Goal: Task Accomplishment & Management: Complete application form

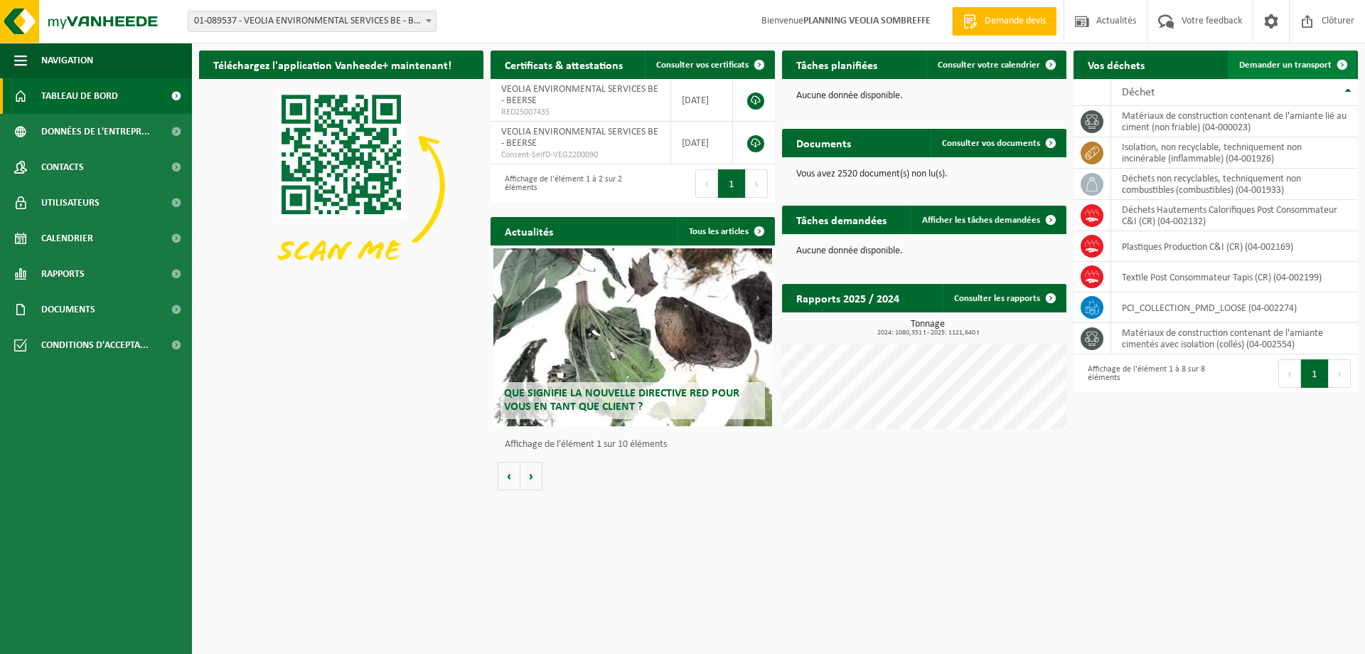
click at [1288, 58] on link "Demander un transport" at bounding box center [1292, 64] width 129 height 28
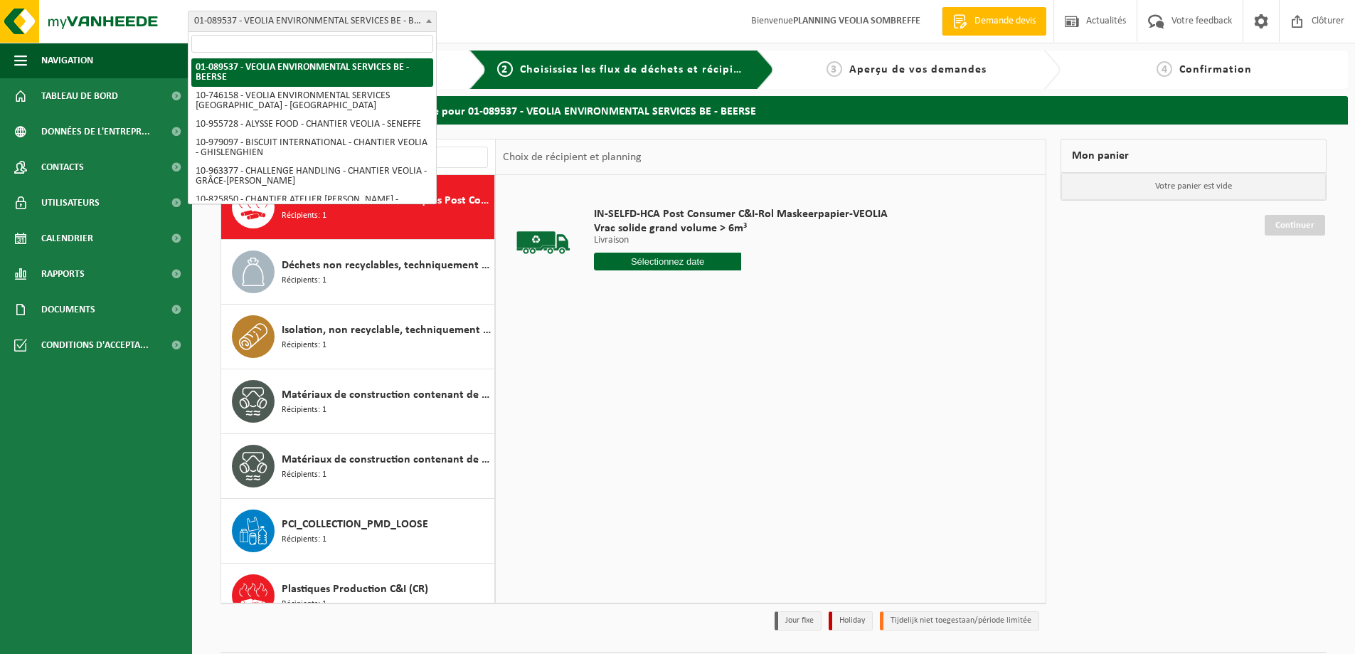
click at [363, 21] on span "01-089537 - VEOLIA ENVIRONMENTAL SERVICES BE - BEERSE" at bounding box center [311, 21] width 247 height 20
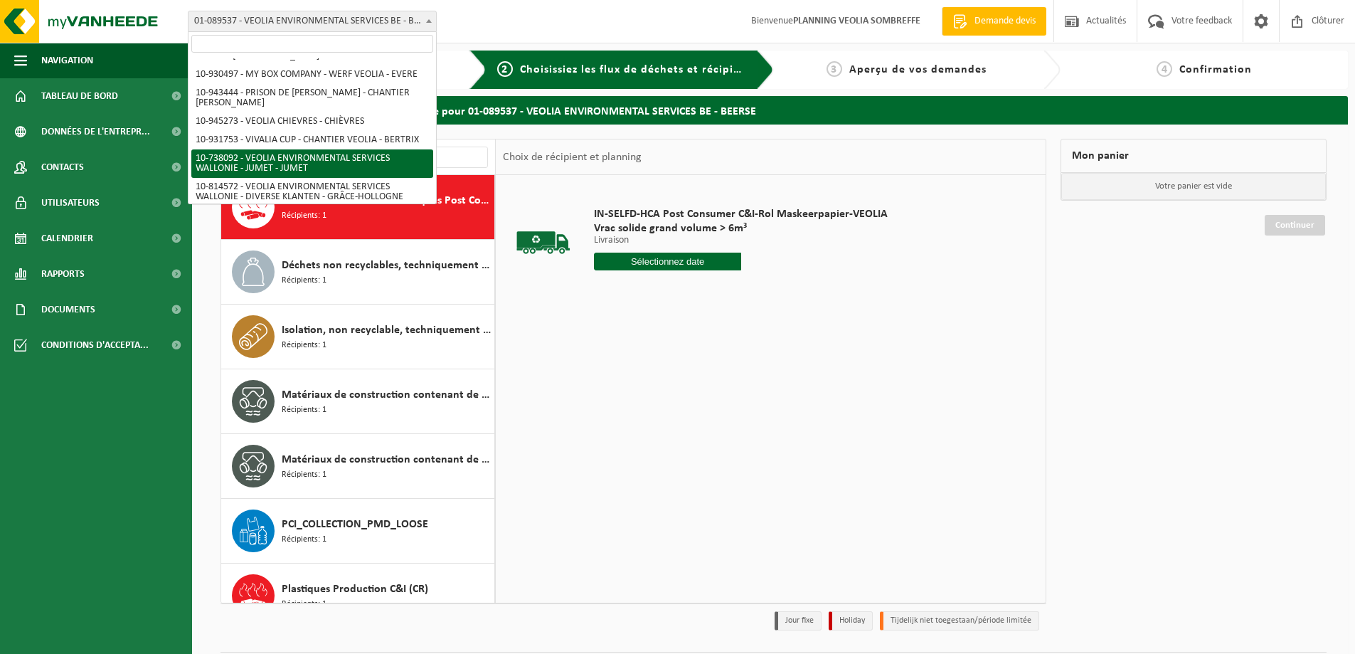
scroll to position [905, 0]
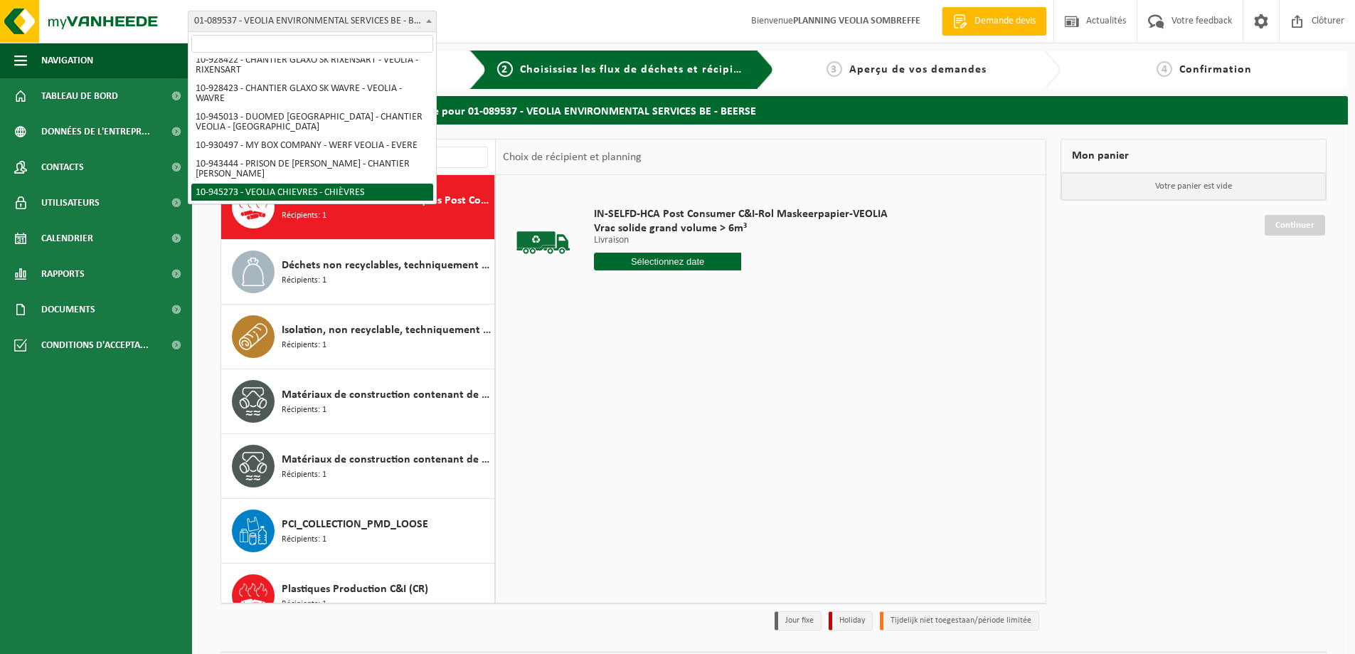
select select "141161"
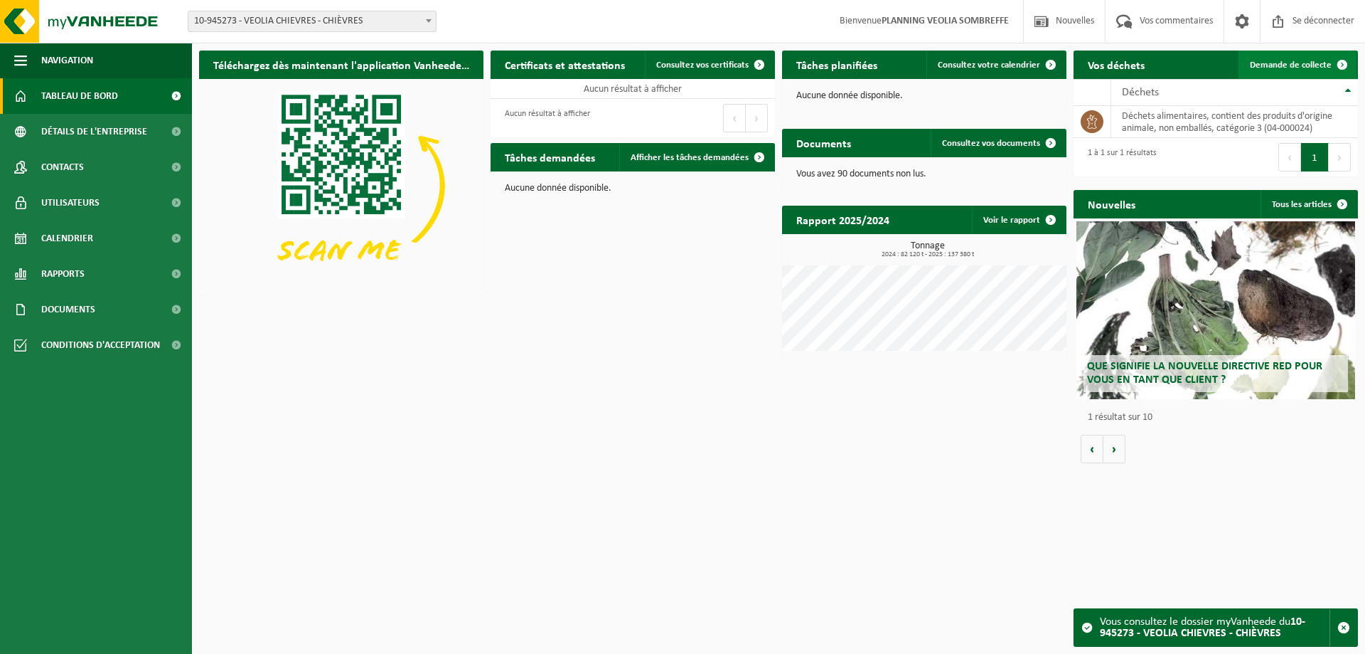
click at [1307, 65] on font "Demande de collecte" at bounding box center [1291, 64] width 82 height 9
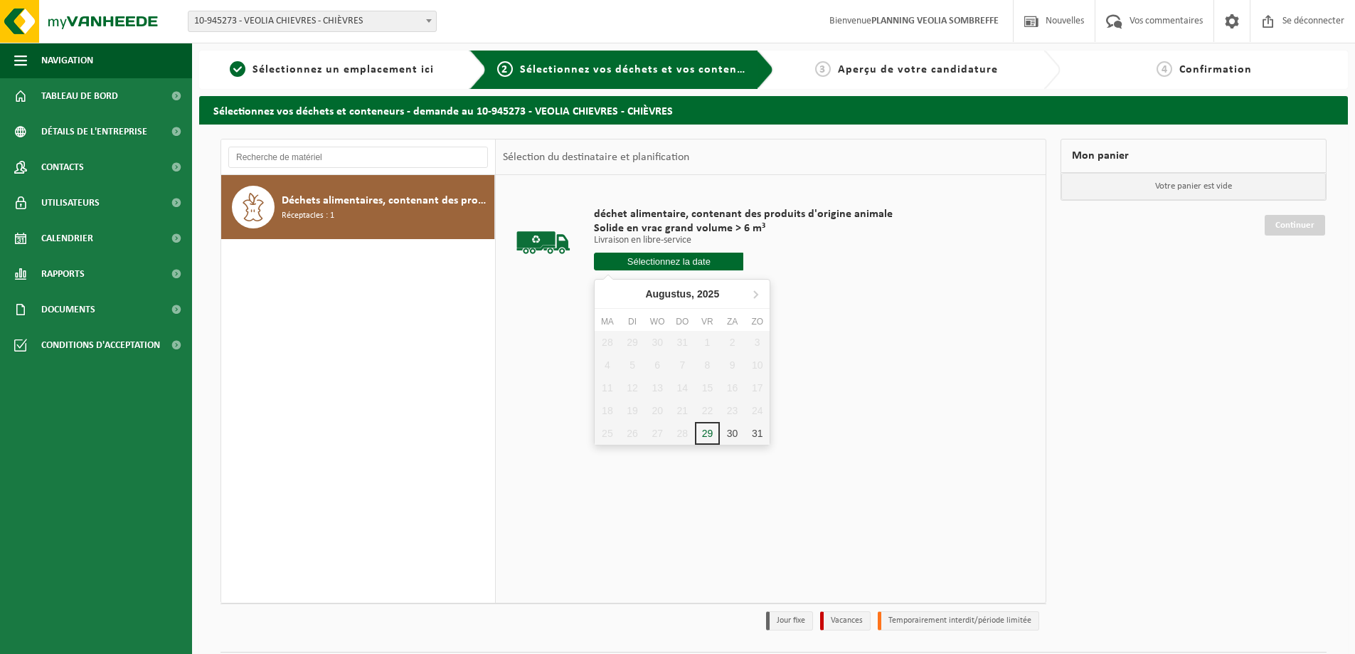
click at [672, 256] on input "text" at bounding box center [668, 261] width 149 height 18
click at [766, 292] on icon at bounding box center [762, 293] width 23 height 23
click at [602, 358] on div "1" at bounding box center [607, 356] width 26 height 23
type input "Van [DATE]"
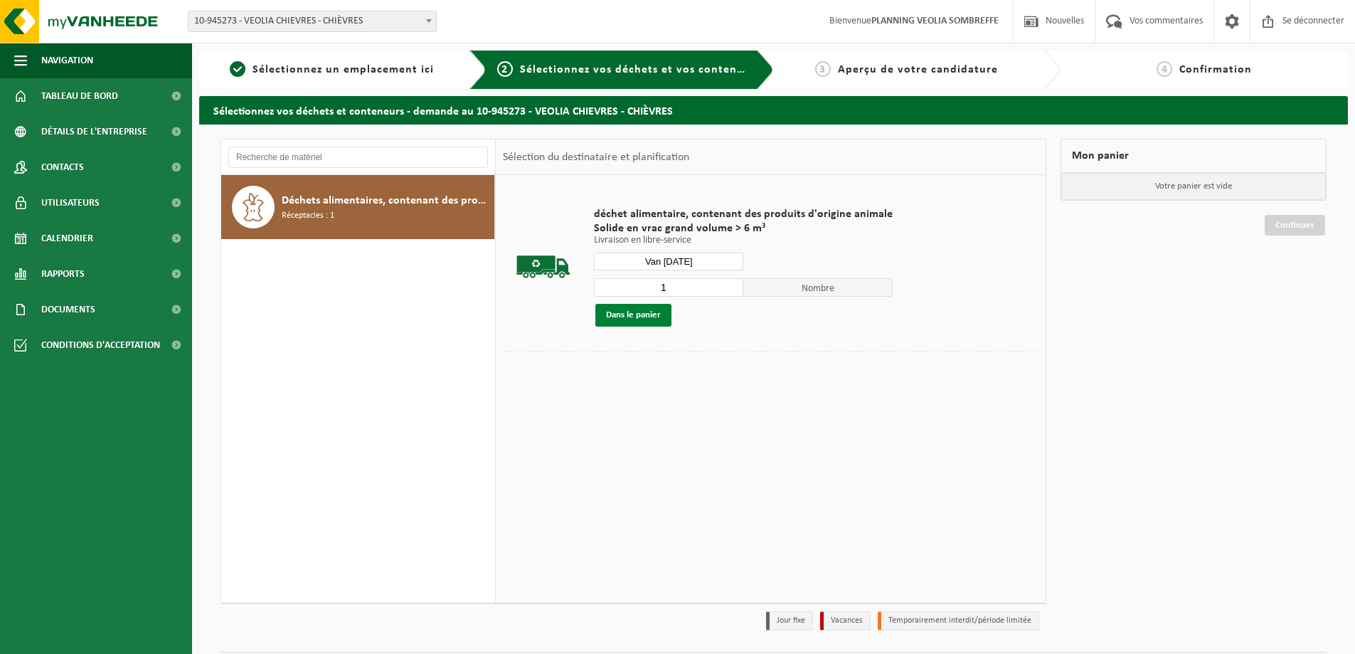
click at [634, 311] on font "Dans le panier" at bounding box center [633, 314] width 55 height 9
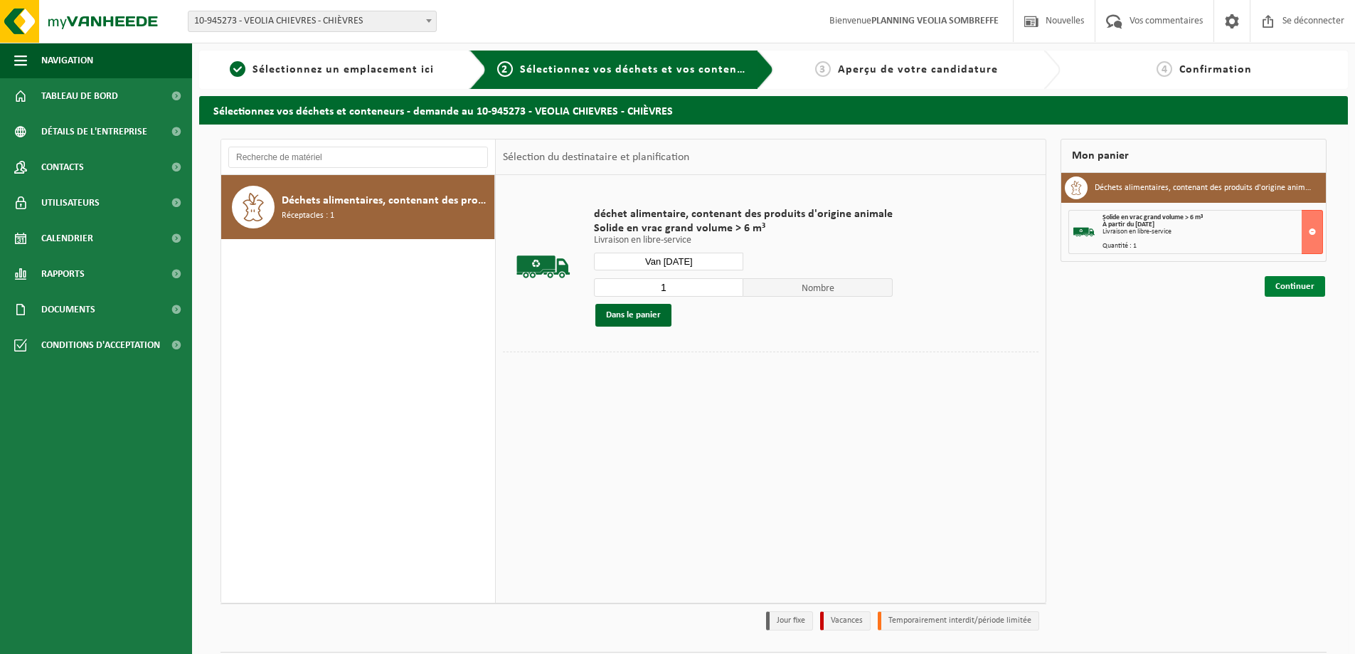
click at [1296, 280] on link "Continuer" at bounding box center [1294, 286] width 60 height 21
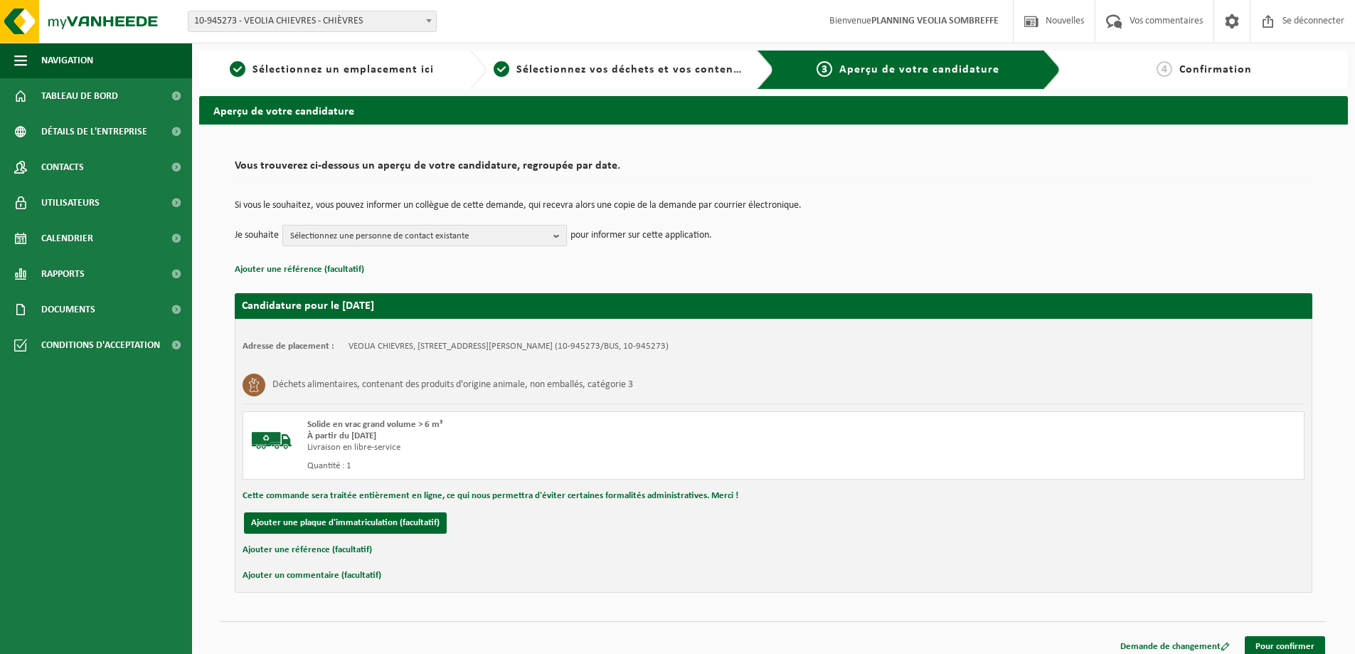
click at [393, 237] on font "Sélectionnez une personne de contact existante" at bounding box center [379, 235] width 178 height 9
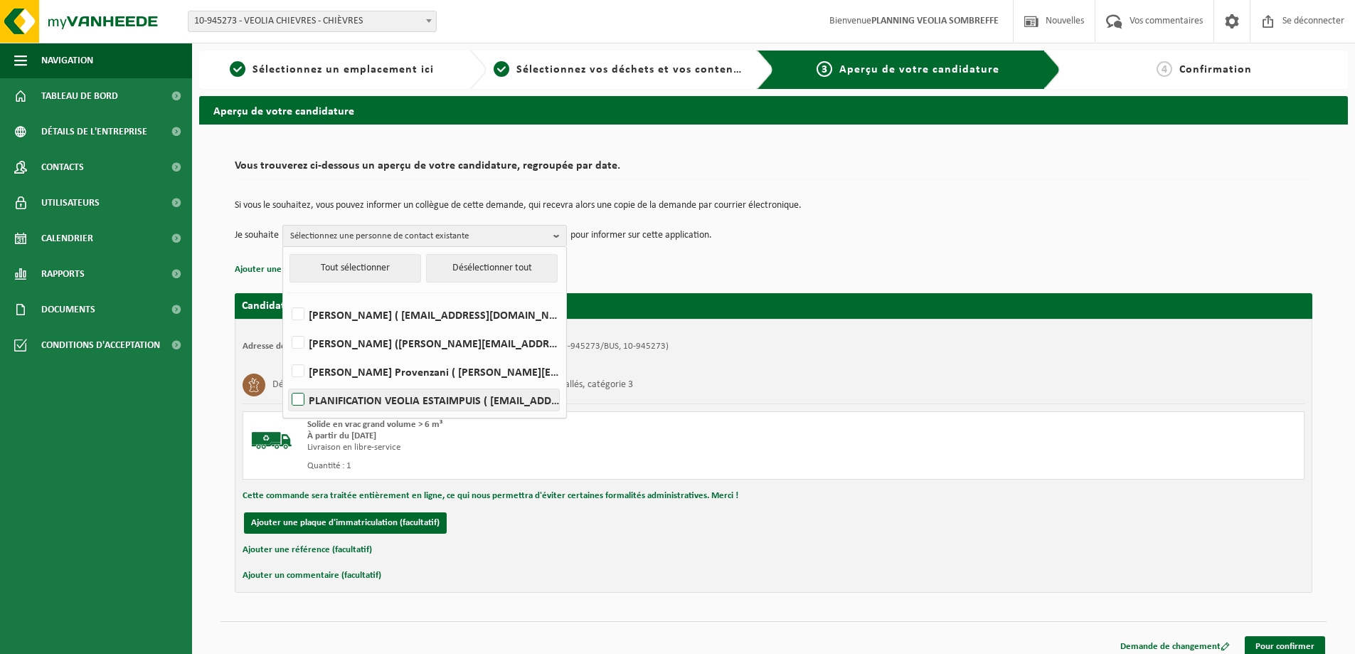
click at [381, 396] on font "PLANIFICATION VEOLIA ESTAIMPUIS ( be.ves.dispatch.estaimpuis.all@veolia.com )" at bounding box center [490, 400] width 362 height 11
click at [287, 382] on input "PLANIFICATION VEOLIA ESTAIMPUIS ( be.ves.dispatch.estaimpuis.all@veolia.com )" at bounding box center [286, 381] width 1 height 1
checkbox input "true"
click at [1309, 641] on link "Pour confirmer" at bounding box center [1284, 646] width 80 height 21
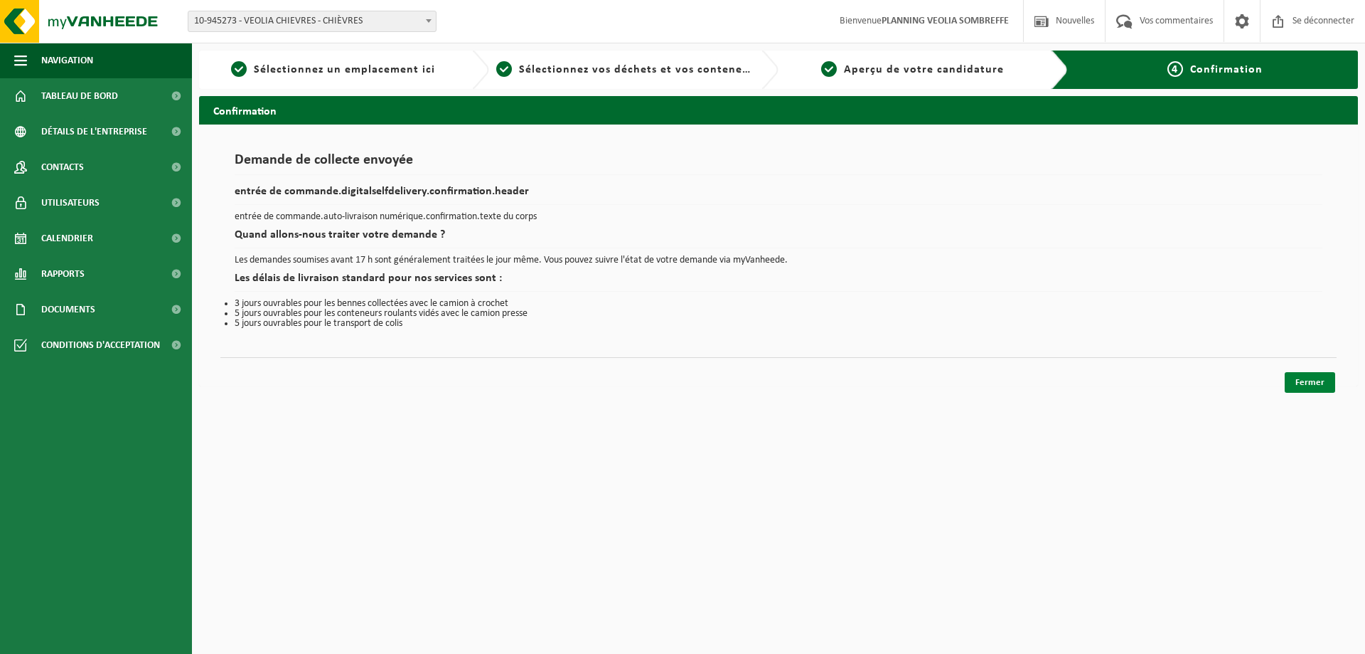
click at [1314, 378] on font "Fermer" at bounding box center [1310, 382] width 29 height 9
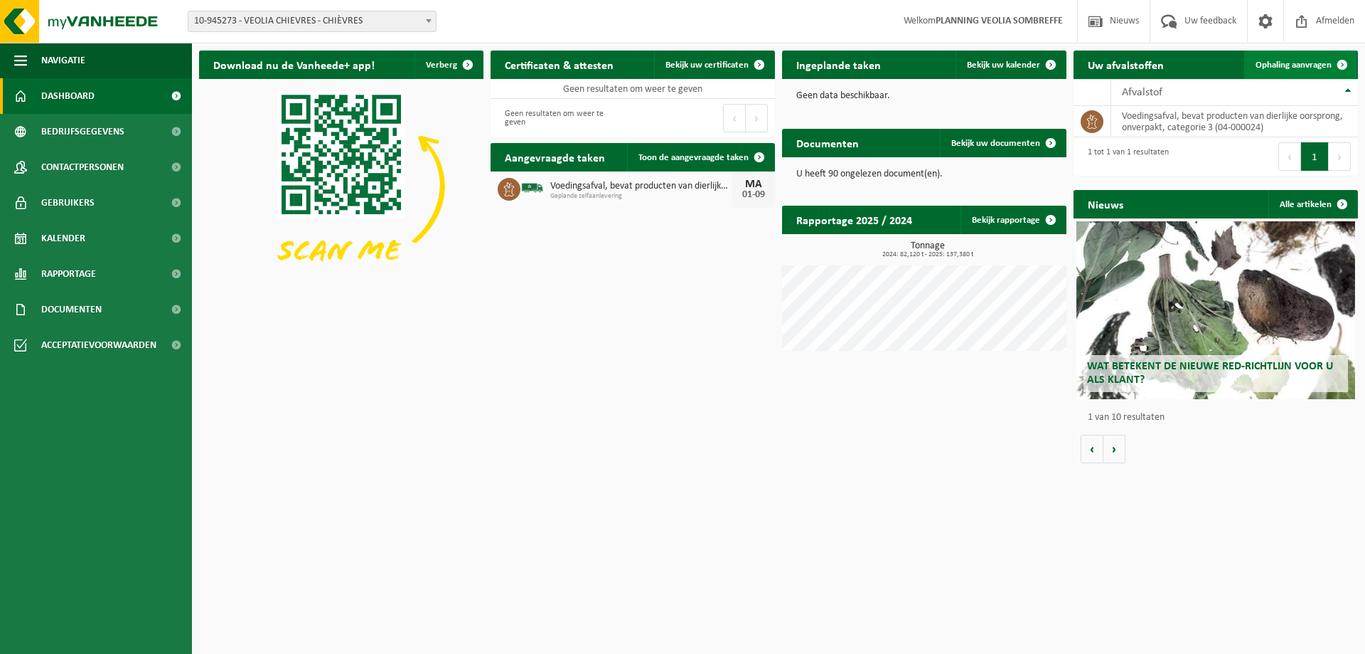
click at [1290, 59] on link "Ophaling aanvragen" at bounding box center [1300, 64] width 112 height 28
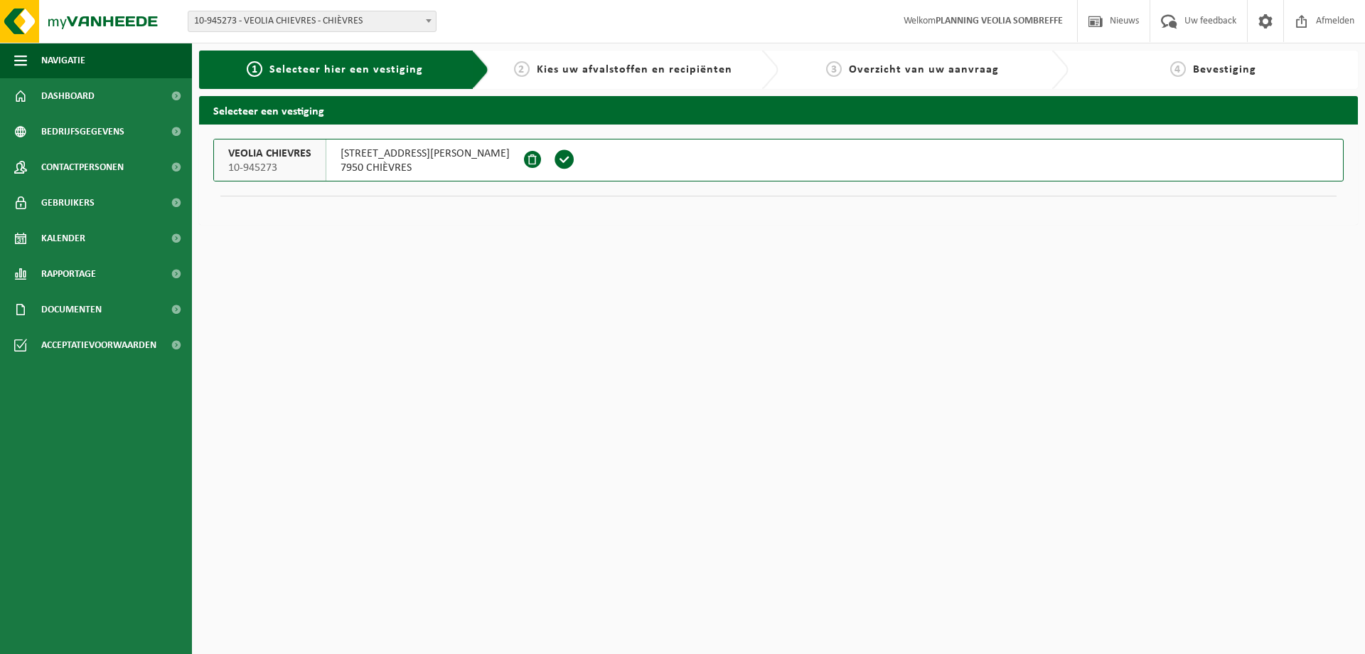
click at [315, 149] on div "VEOLIA CHIEVRES 10-945273" at bounding box center [270, 159] width 112 height 41
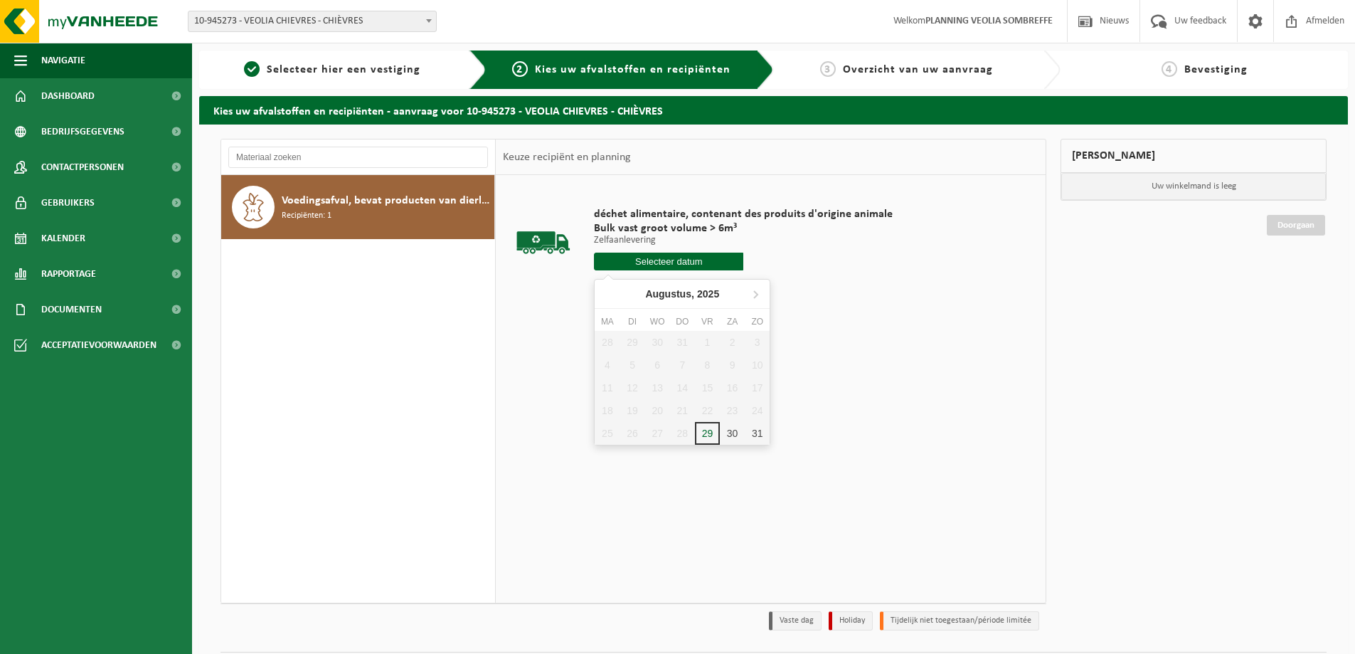
click at [688, 257] on input "text" at bounding box center [668, 261] width 149 height 18
click at [754, 292] on icon at bounding box center [756, 294] width 4 height 7
click at [678, 339] on div "4" at bounding box center [682, 342] width 25 height 23
type input "Van 2025-09-04"
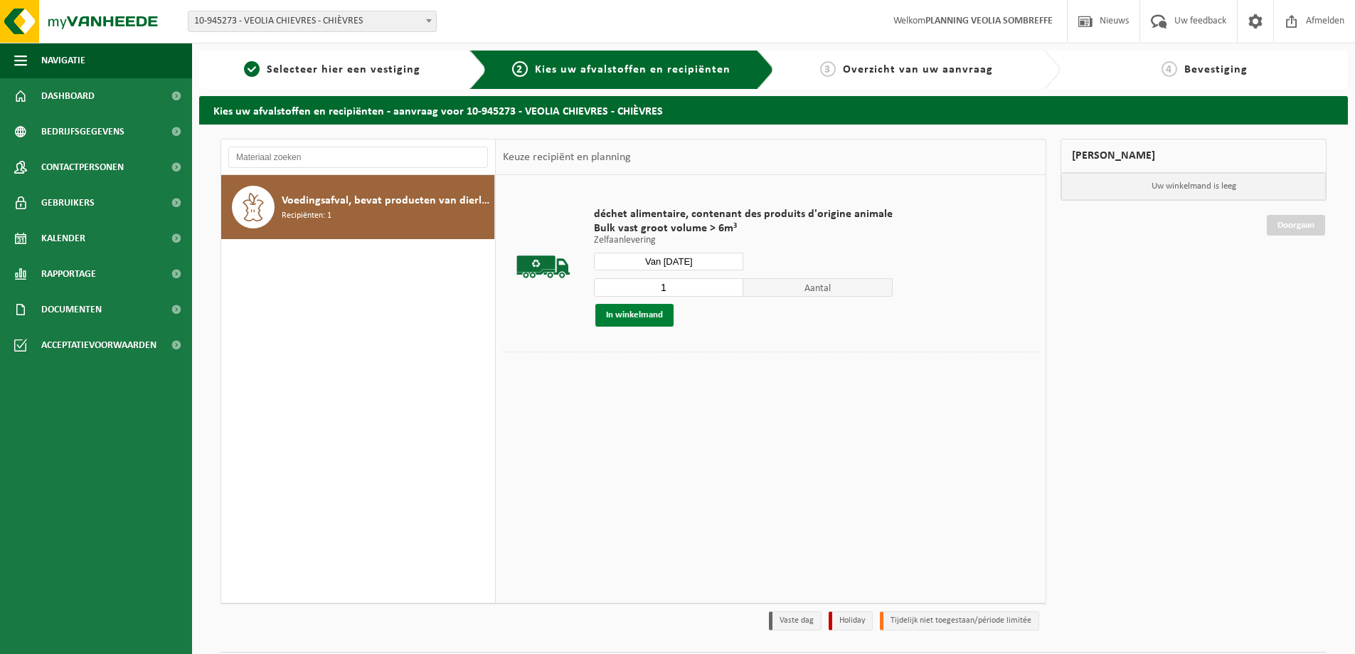
click at [656, 311] on button "In winkelmand" at bounding box center [634, 315] width 78 height 23
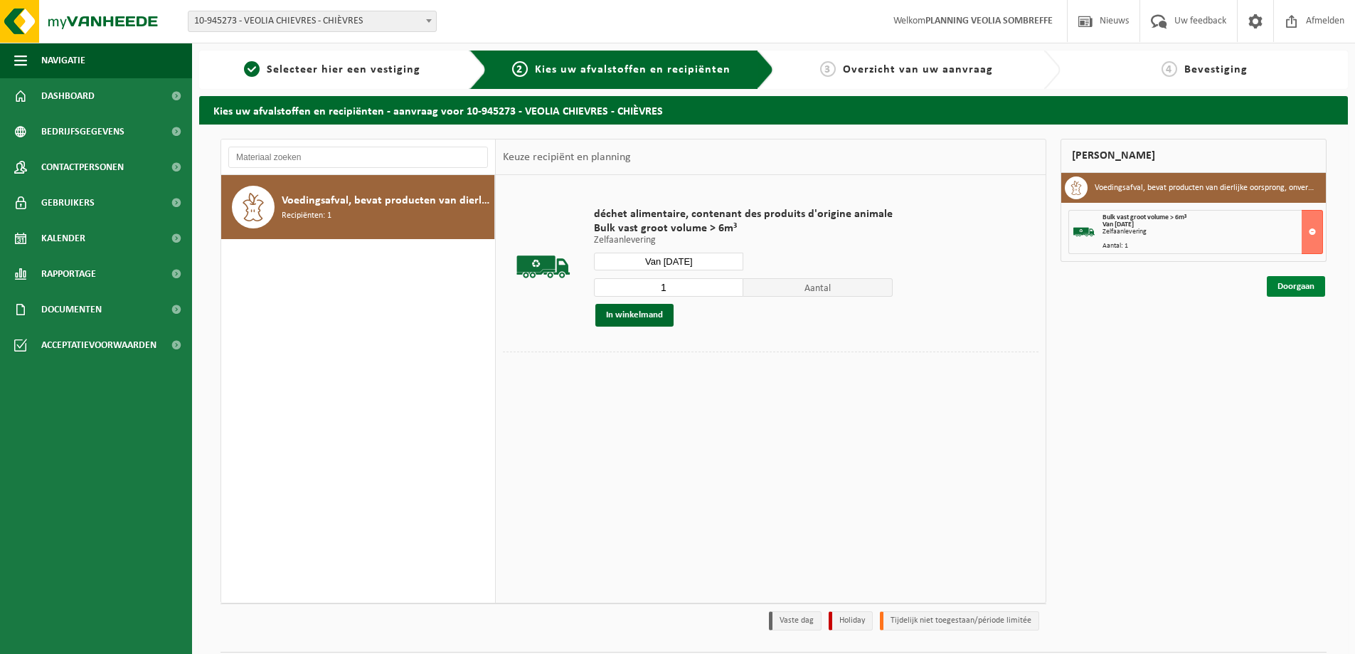
click at [1311, 288] on link "Doorgaan" at bounding box center [1295, 286] width 58 height 21
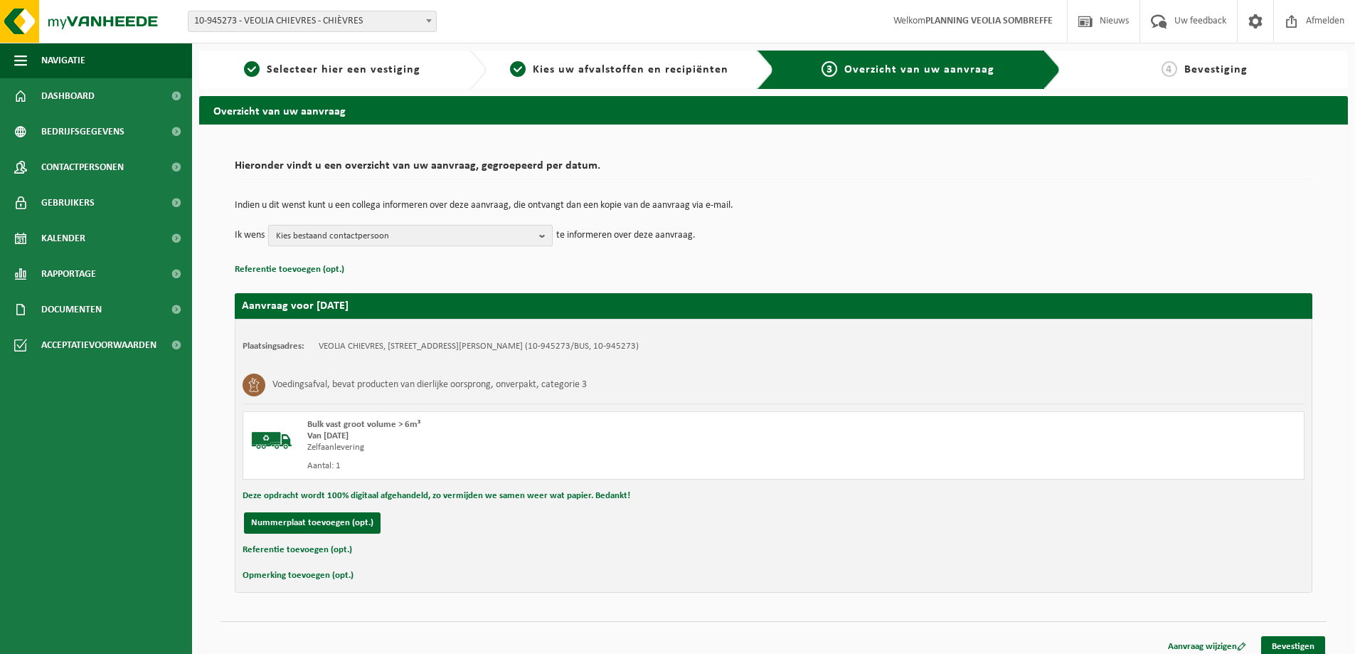
click at [383, 233] on span "Kies bestaand contactpersoon" at bounding box center [404, 235] width 257 height 21
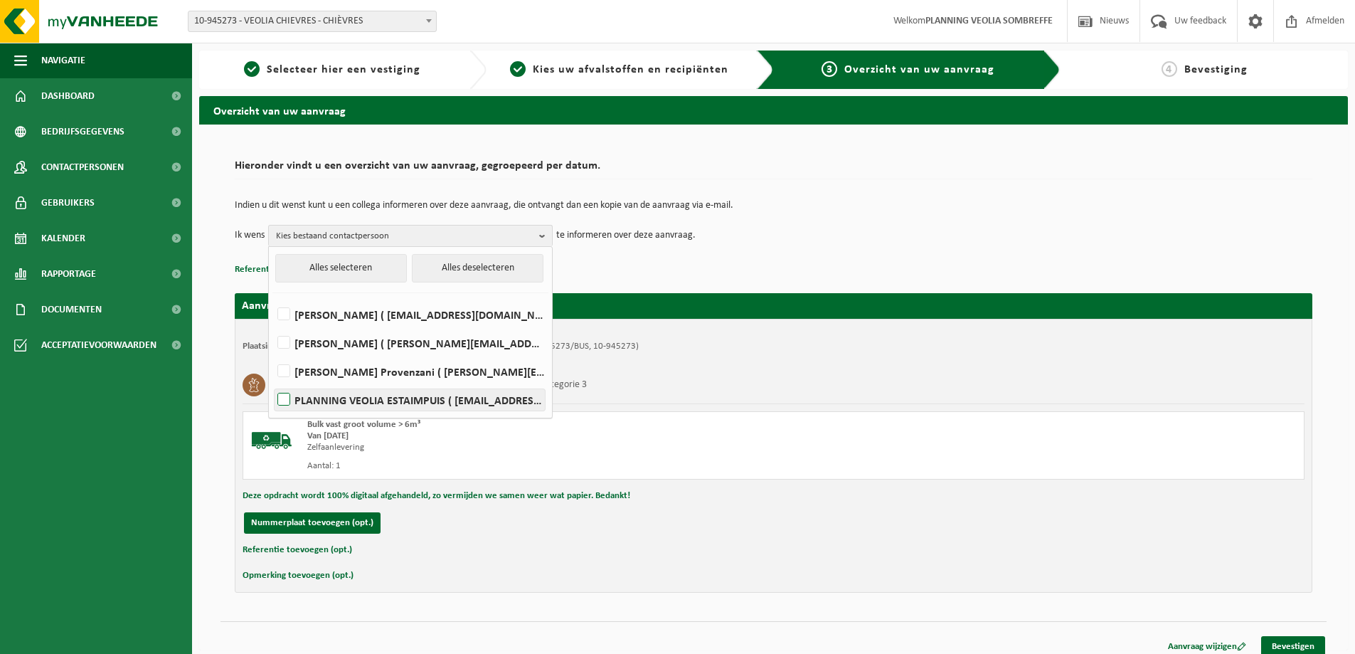
click at [400, 395] on label "PLANNING VEOLIA ESTAIMPUIS ( be.ves.dispatch.estaimpuis.all@veolia.com )" at bounding box center [409, 399] width 270 height 21
click at [272, 382] on input "PLANNING VEOLIA ESTAIMPUIS ( be.ves.dispatch.estaimpuis.all@veolia.com )" at bounding box center [272, 381] width 1 height 1
checkbox input "true"
click at [1291, 644] on link "Bevestigen" at bounding box center [1293, 646] width 64 height 21
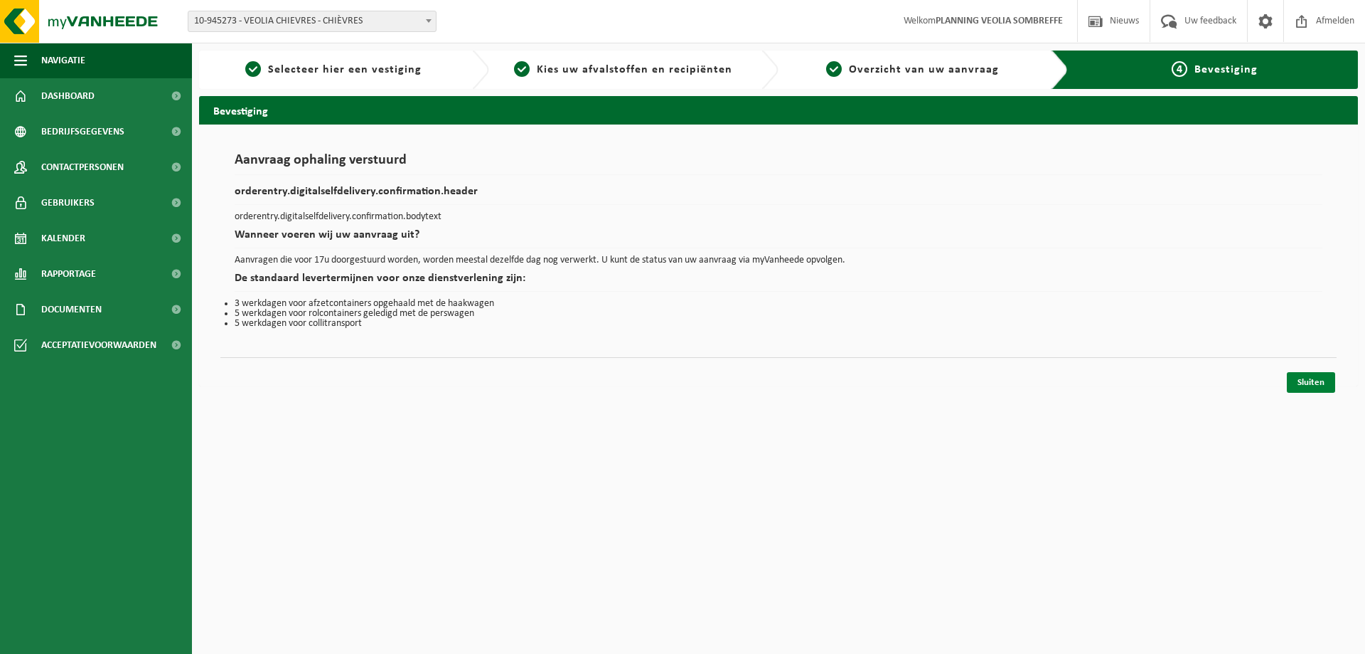
click at [1317, 373] on link "Sluiten" at bounding box center [1311, 382] width 48 height 21
